Goal: Register for event/course

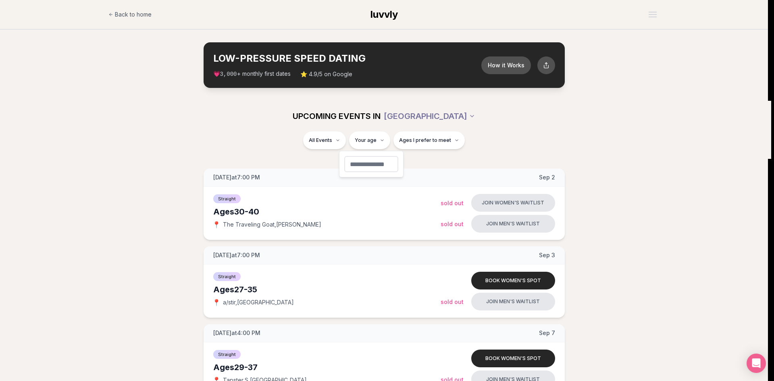
type input "**"
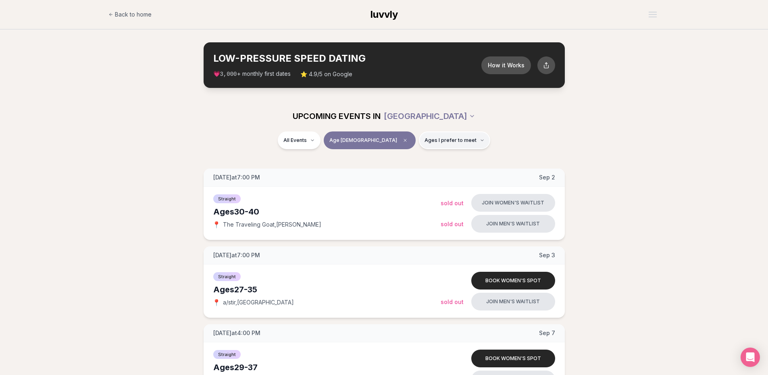
click at [430, 142] on span "Ages I prefer to meet" at bounding box center [451, 140] width 52 height 6
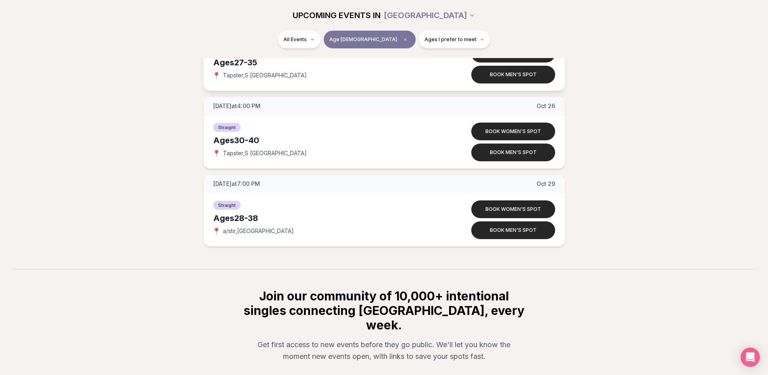
scroll to position [1250, 0]
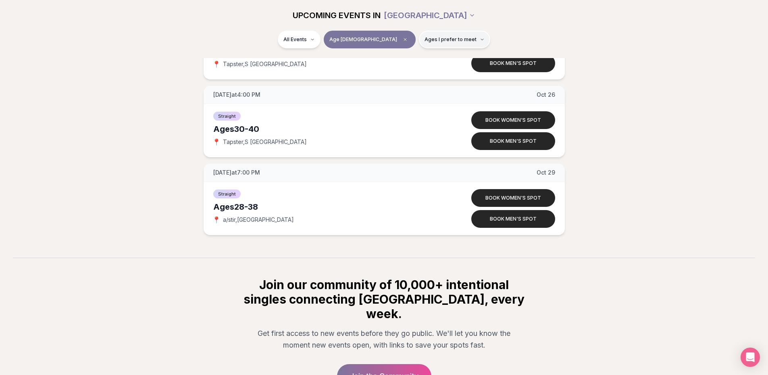
click at [455, 44] on button "Ages I prefer to meet" at bounding box center [454, 40] width 71 height 18
click at [434, 61] on span "Younger than me" at bounding box center [427, 59] width 45 height 8
click at [400, 61] on button "Younger than me" at bounding box center [397, 59] width 6 height 6
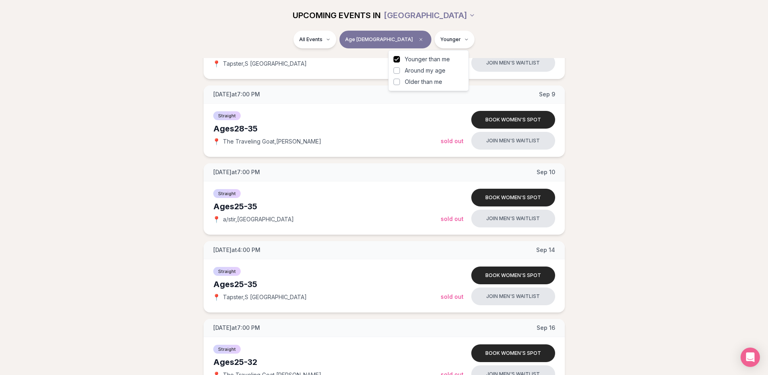
scroll to position [191, 0]
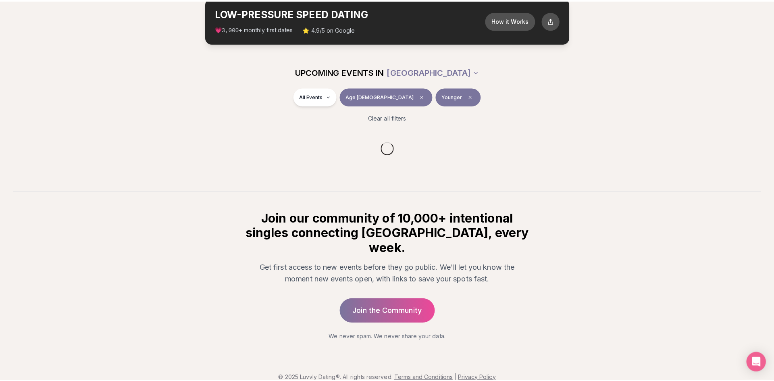
scroll to position [191, 0]
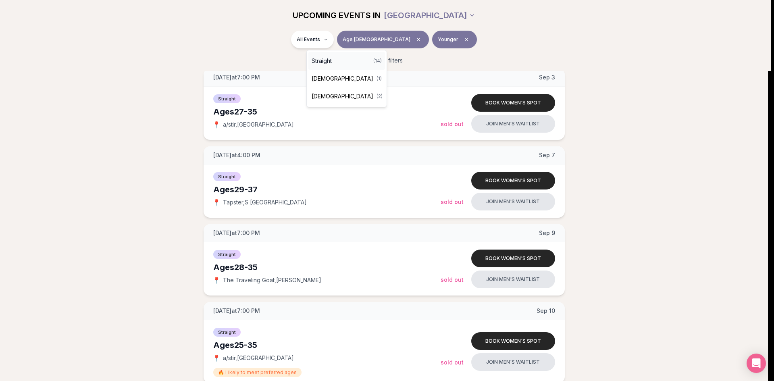
click at [334, 59] on div "Straight ( 14 )" at bounding box center [347, 61] width 77 height 18
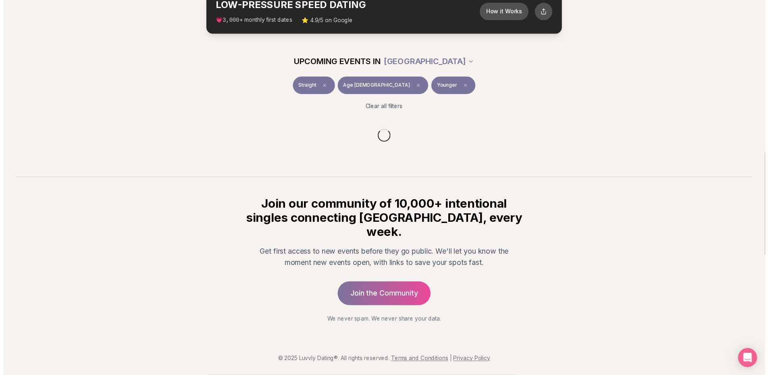
scroll to position [39, 0]
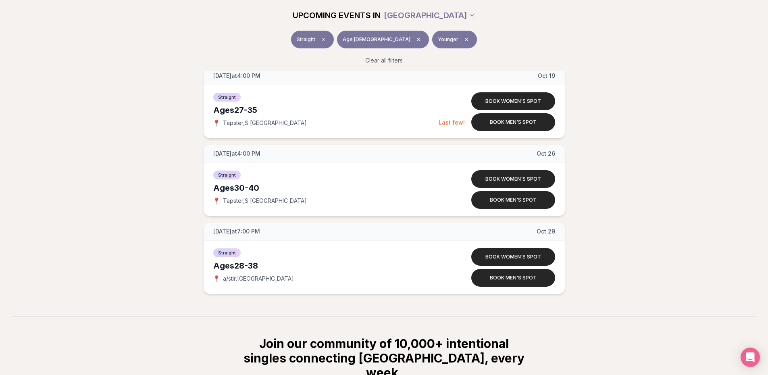
scroll to position [1007, 0]
